Goal: Task Accomplishment & Management: Use online tool/utility

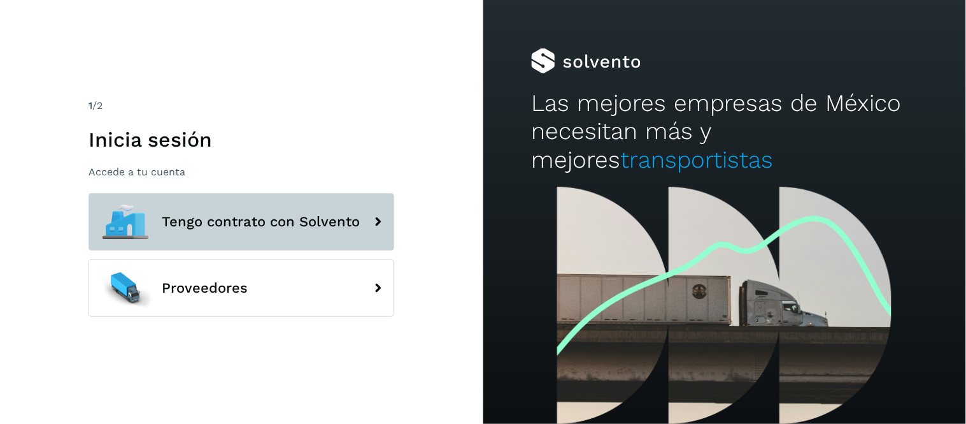
click at [343, 229] on span "Tengo contrato con Solvento" at bounding box center [261, 221] width 198 height 15
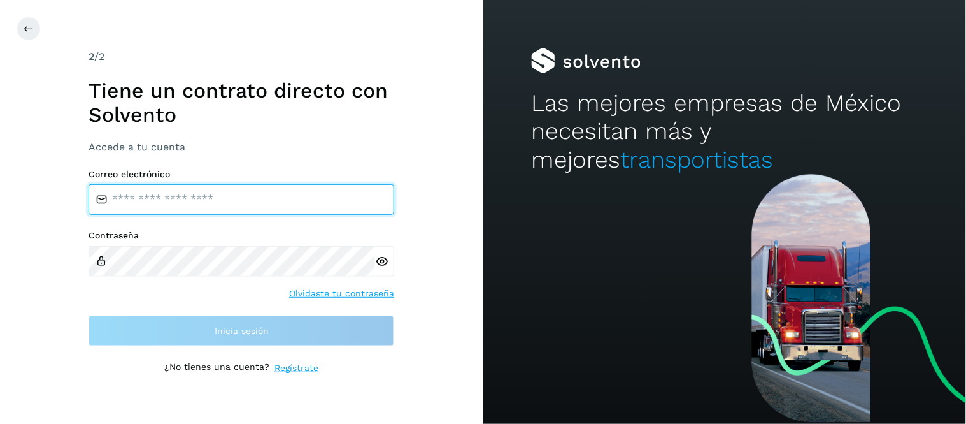
type input "**********"
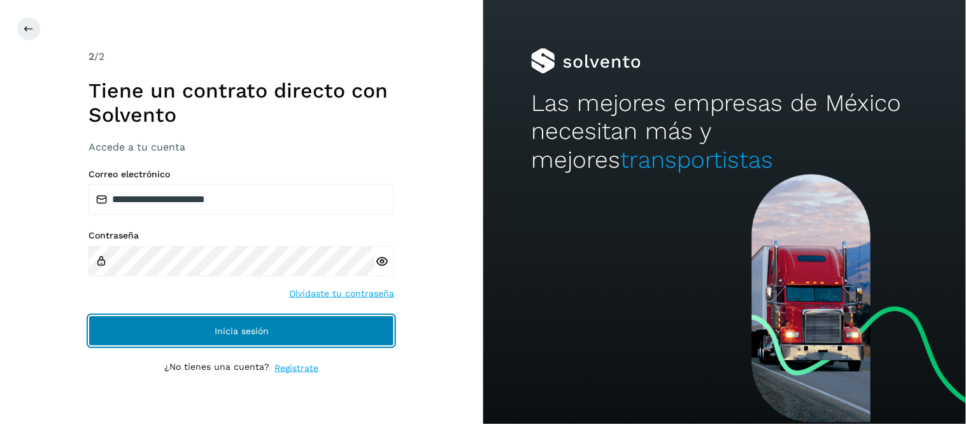
click at [294, 329] on button "Inicia sesión" at bounding box center [242, 330] width 306 height 31
click at [236, 329] on span "Inicia sesión" at bounding box center [242, 330] width 54 height 9
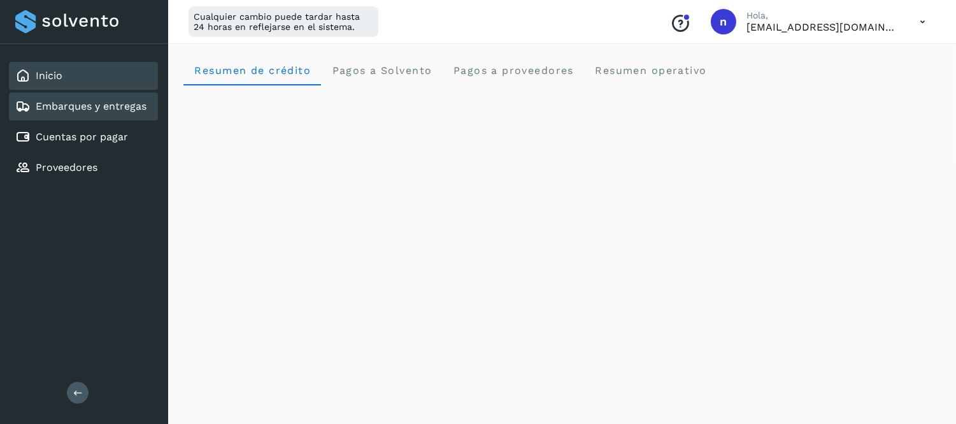
click at [123, 99] on div "Embarques y entregas" at bounding box center [80, 106] width 131 height 15
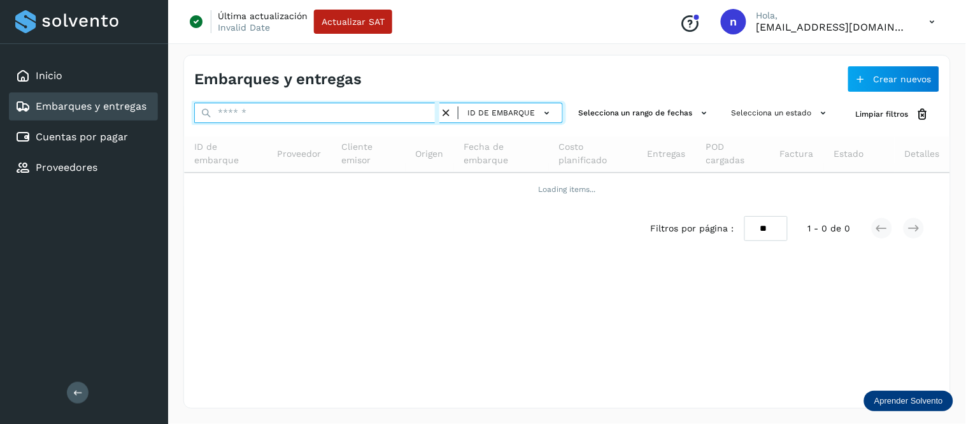
click at [247, 107] on input "text" at bounding box center [316, 113] width 245 height 20
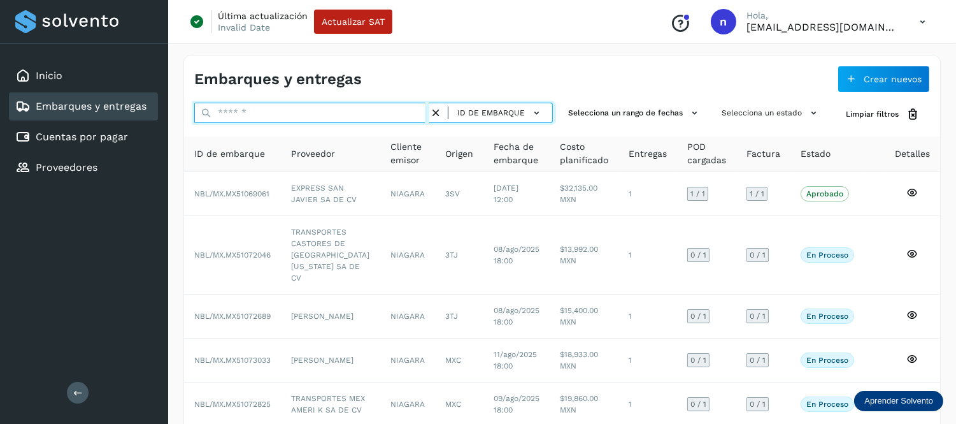
paste input "**********"
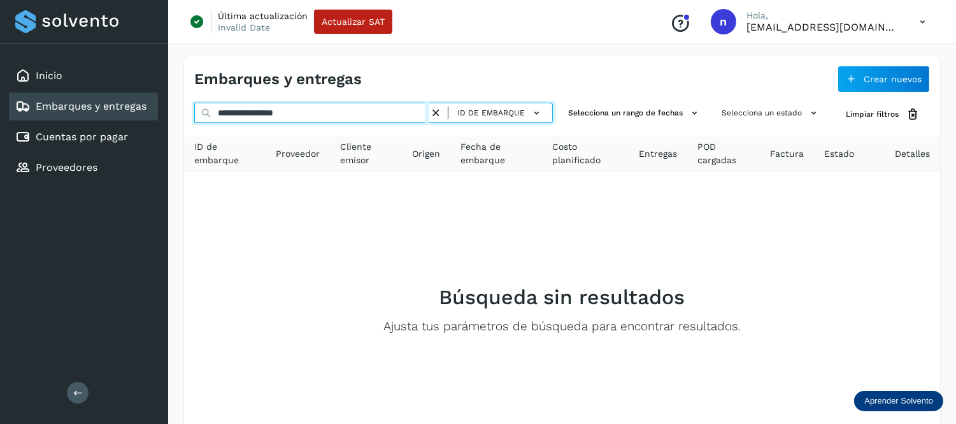
type input "**********"
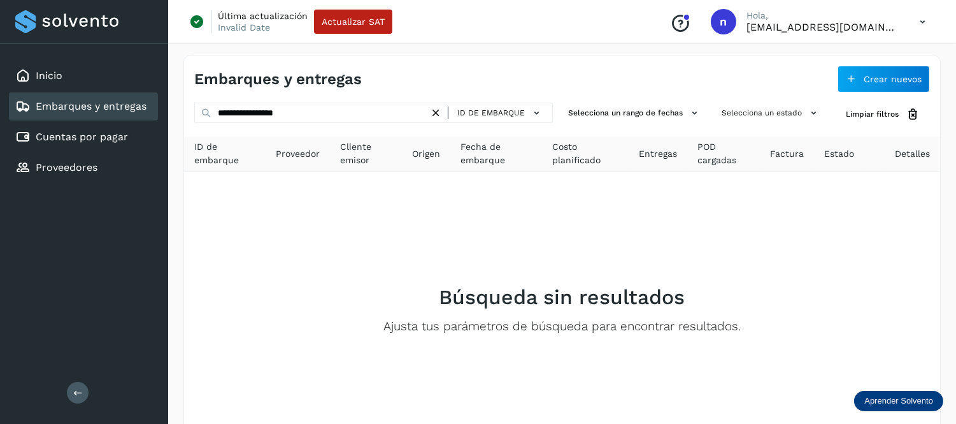
click at [439, 110] on icon at bounding box center [435, 112] width 13 height 13
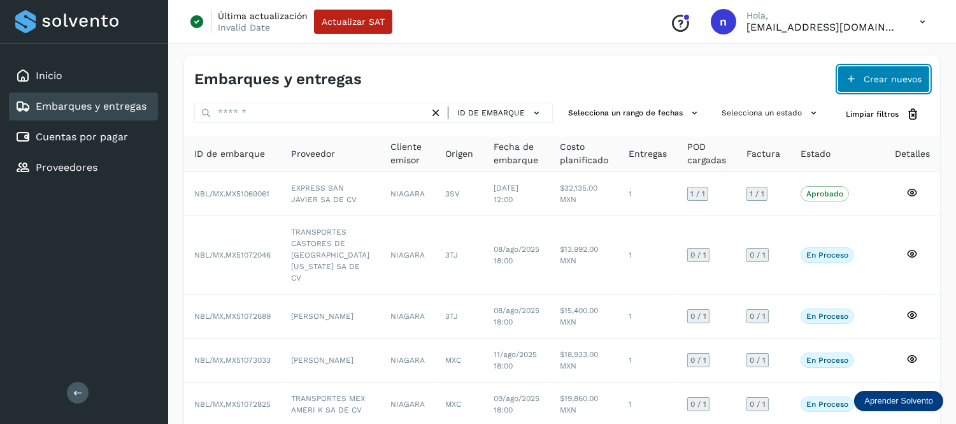
click at [878, 80] on span "Crear nuevos" at bounding box center [893, 79] width 58 height 9
click at [872, 75] on span "Crear nuevos" at bounding box center [893, 79] width 58 height 9
click at [868, 78] on span "Crear nuevos" at bounding box center [893, 79] width 58 height 9
click at [864, 73] on button "Crear nuevos" at bounding box center [883, 79] width 92 height 27
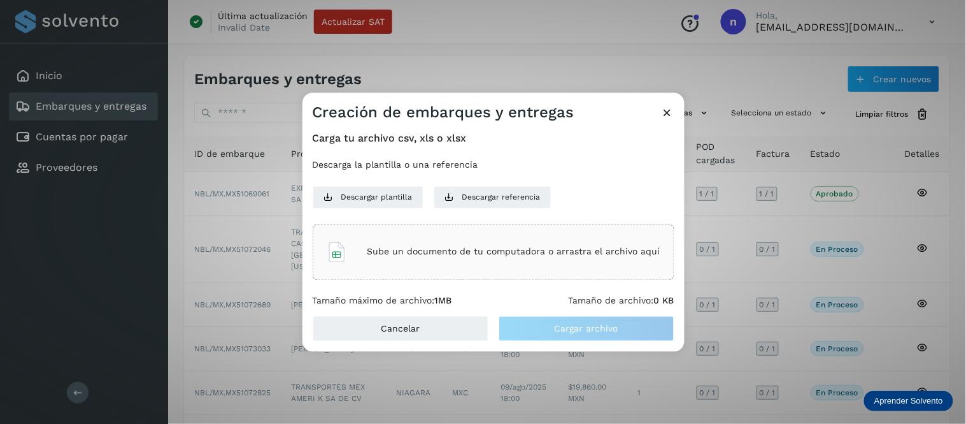
click at [567, 245] on div "Sube un documento de tu computadora o arrastra el archivo aquí" at bounding box center [494, 251] width 334 height 34
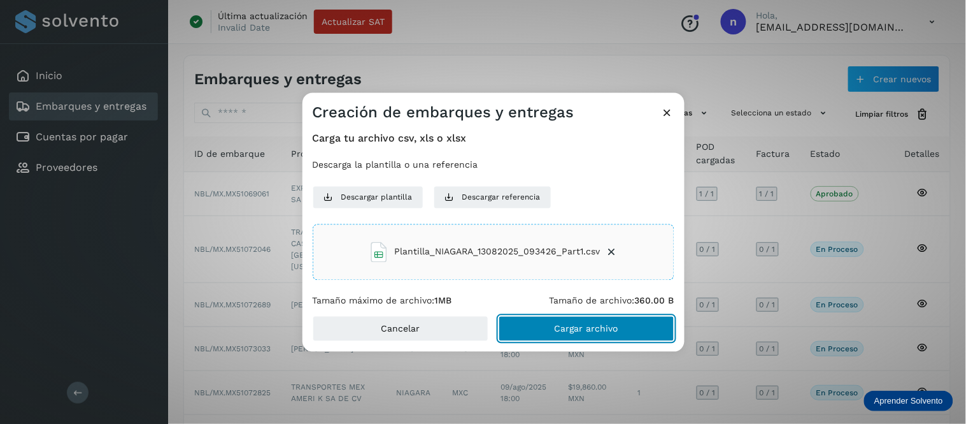
click at [590, 328] on span "Cargar archivo" at bounding box center [587, 328] width 64 height 9
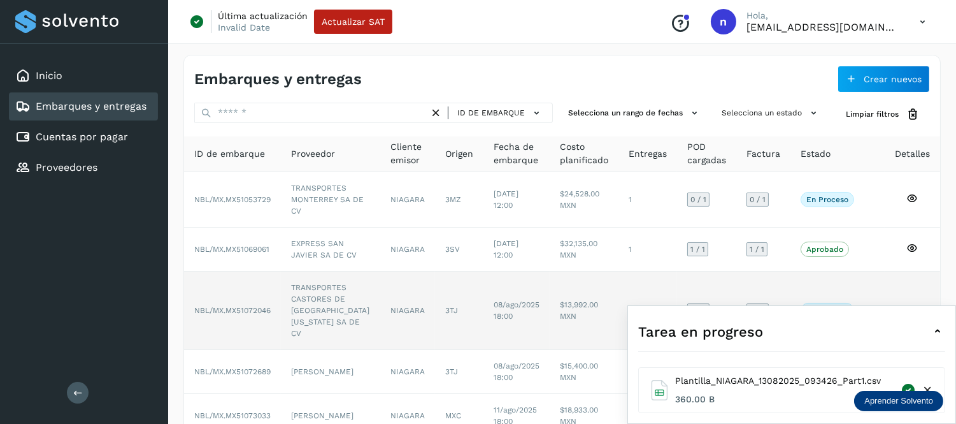
drag, startPoint x: 936, startPoint y: 330, endPoint x: 933, endPoint y: 303, distance: 26.9
click at [936, 330] on icon at bounding box center [937, 331] width 15 height 15
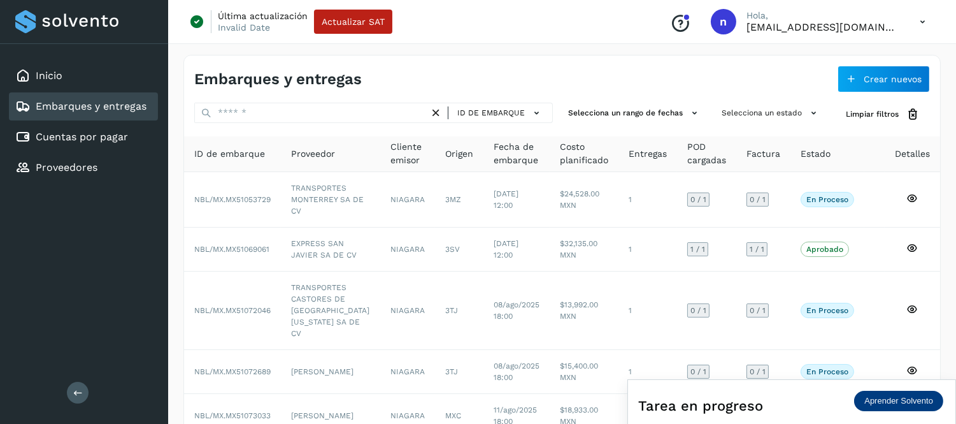
click at [922, 22] on icon at bounding box center [922, 22] width 26 height 26
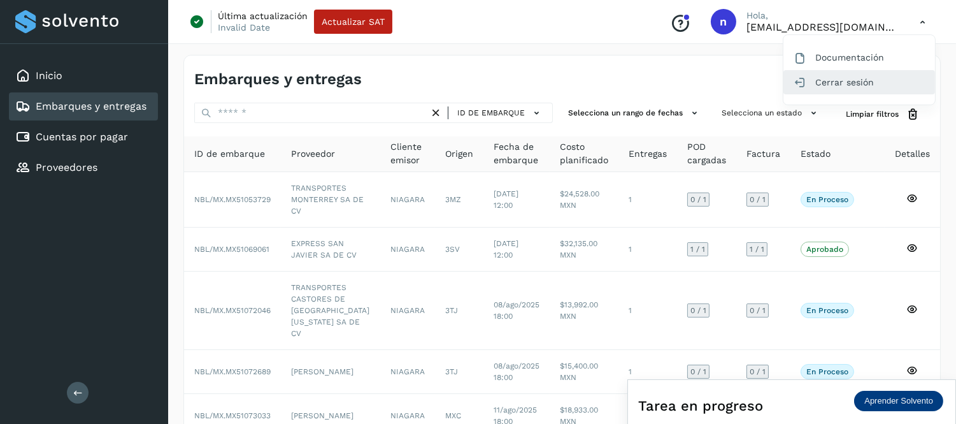
click at [832, 91] on div "Cerrar sesión" at bounding box center [859, 82] width 152 height 24
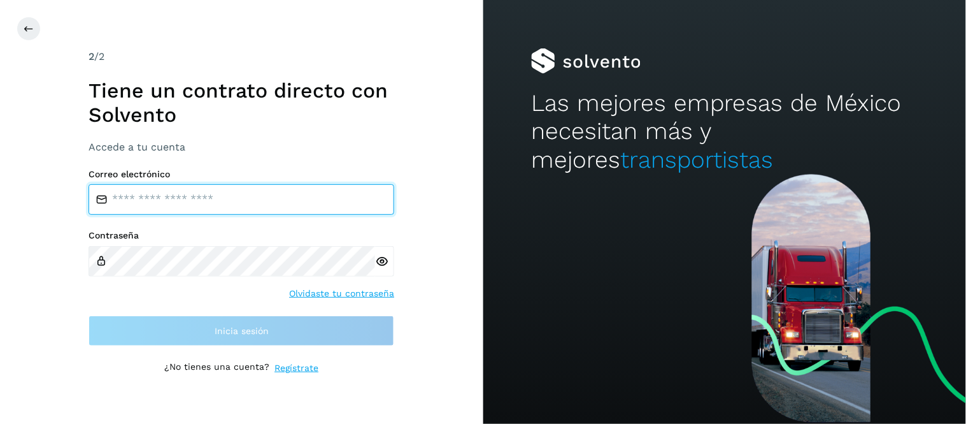
type input "**********"
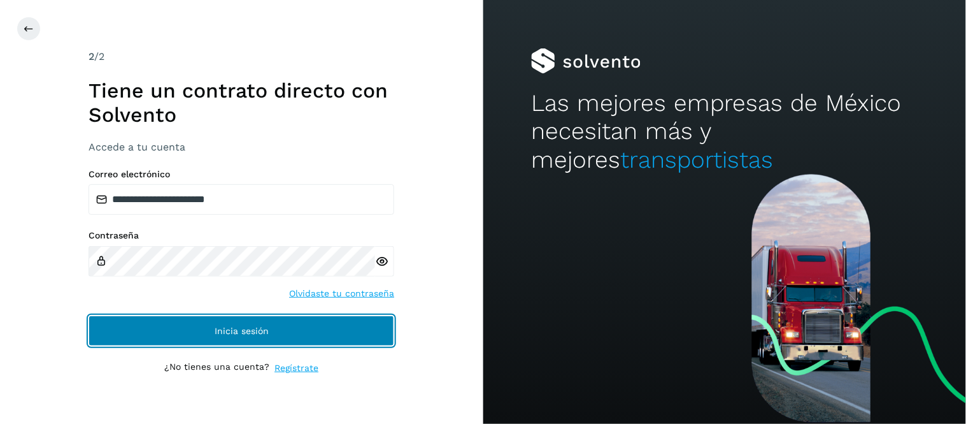
click at [268, 325] on button "Inicia sesión" at bounding box center [242, 330] width 306 height 31
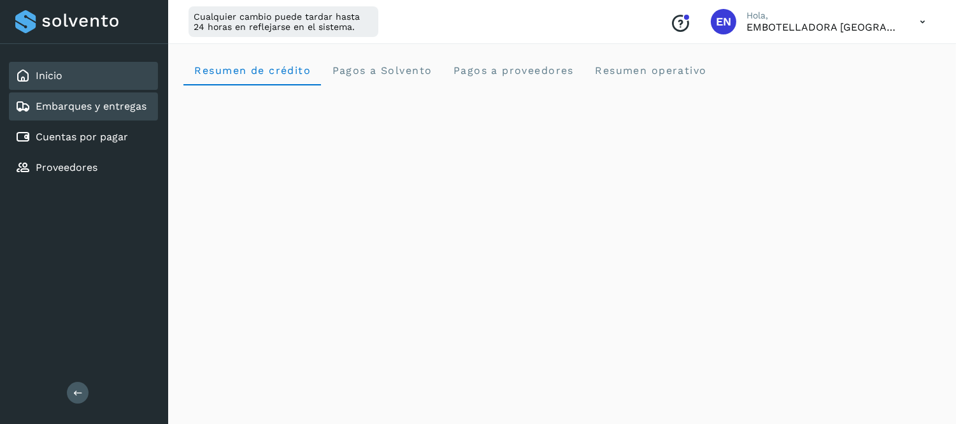
click at [71, 92] on div "Embarques y entregas" at bounding box center [83, 106] width 149 height 28
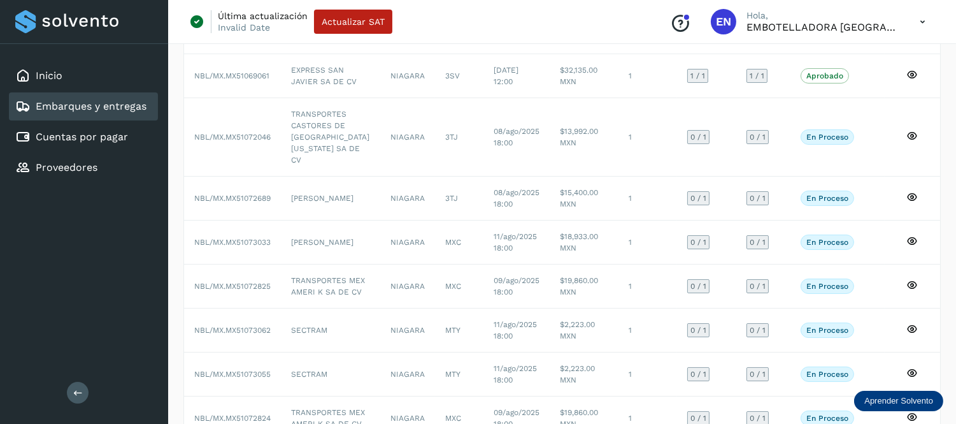
scroll to position [71, 0]
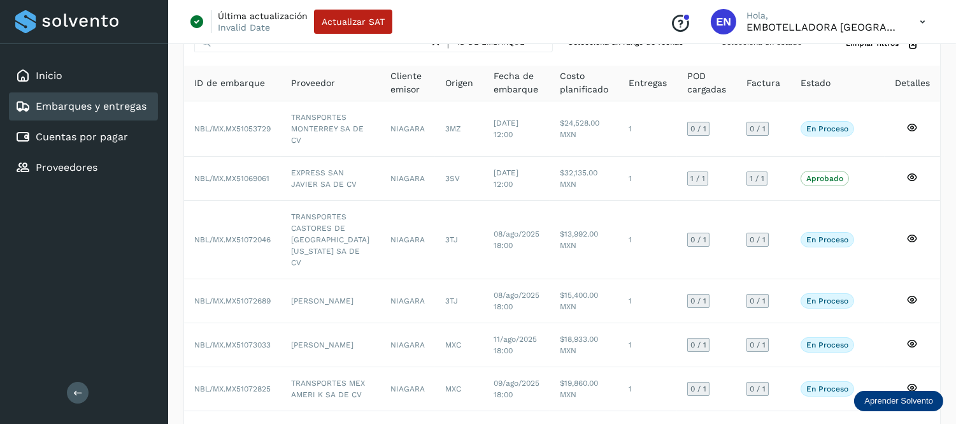
click at [924, 21] on icon at bounding box center [922, 22] width 26 height 26
click at [829, 85] on div "Cerrar sesión" at bounding box center [859, 82] width 152 height 24
